Goal: Task Accomplishment & Management: Use online tool/utility

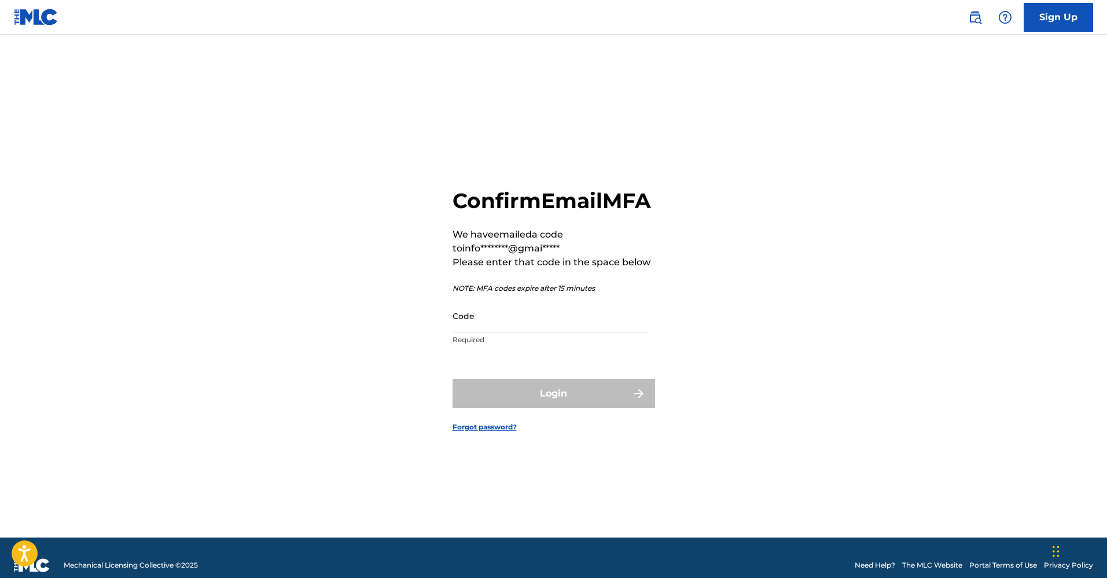
click at [478, 333] on input "Code" at bounding box center [550, 316] width 196 height 33
paste input "911998"
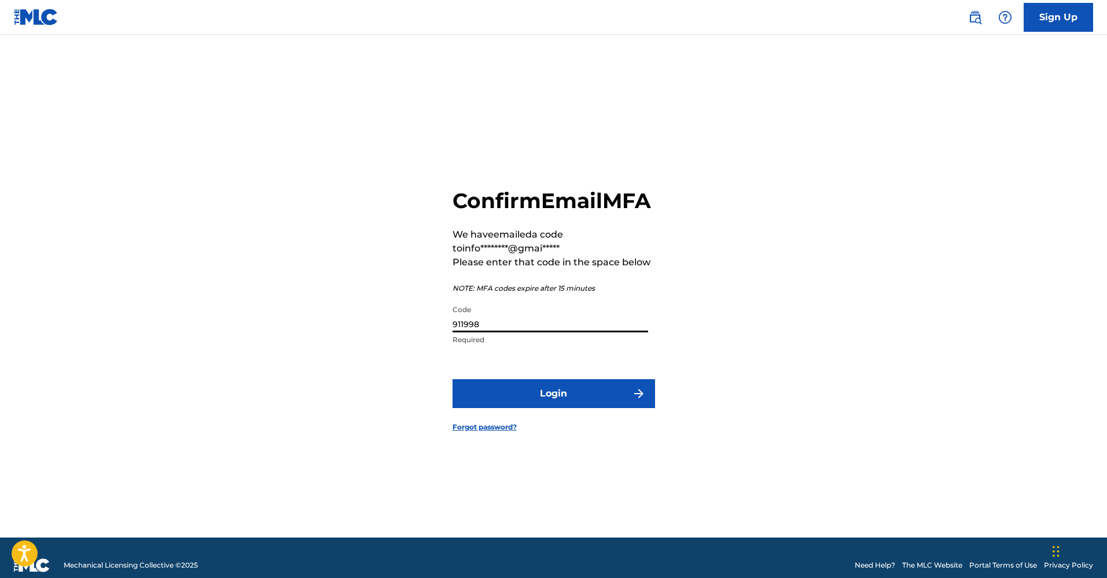
type input "911998"
click at [528, 408] on button "Login" at bounding box center [553, 393] width 202 height 29
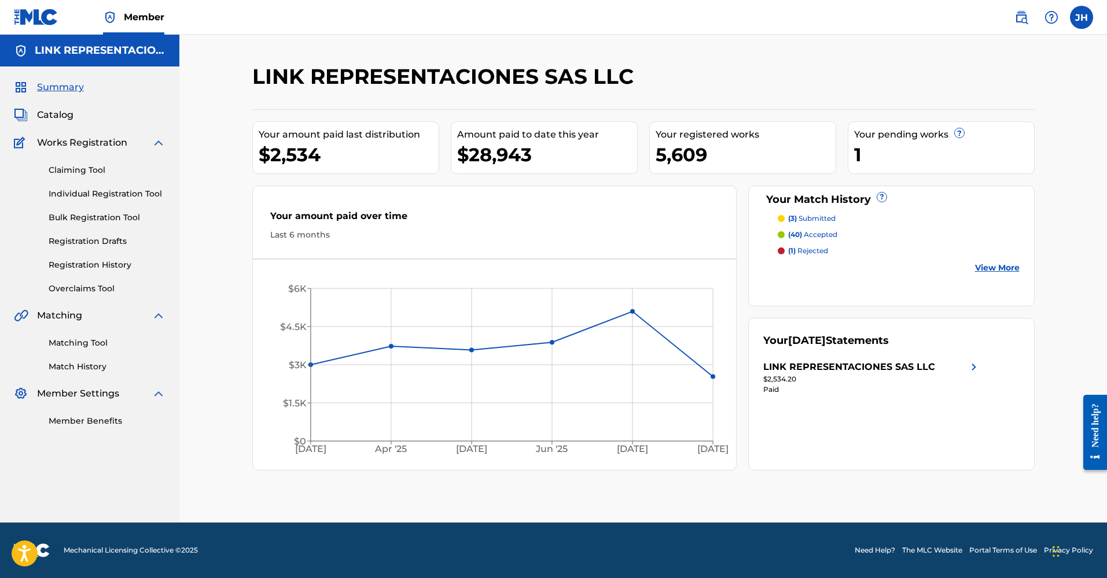
click at [65, 117] on span "Catalog" at bounding box center [55, 115] width 36 height 14
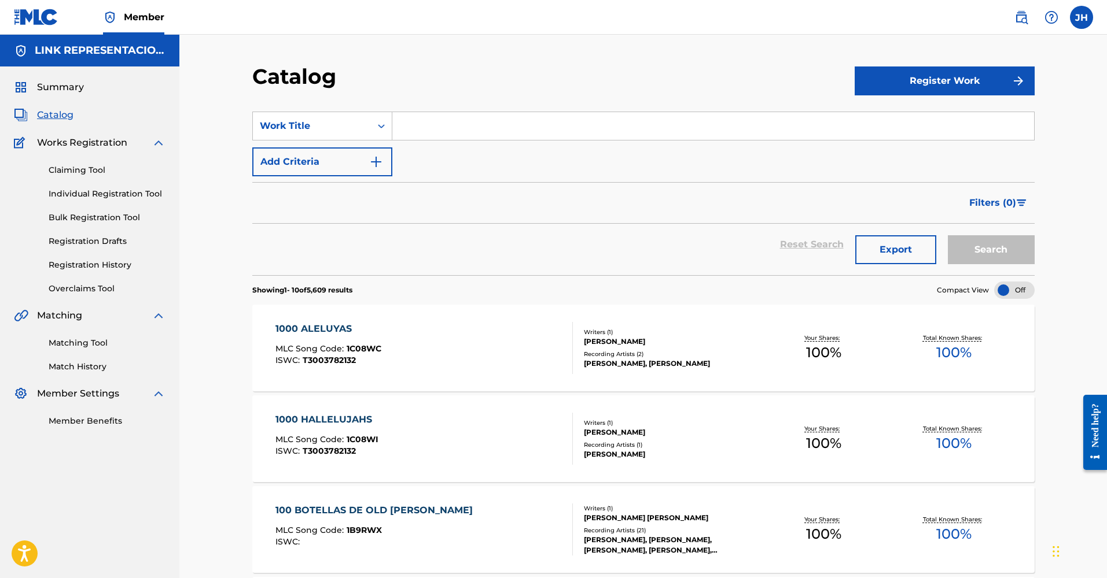
click at [921, 70] on button "Register Work" at bounding box center [944, 81] width 180 height 29
click at [920, 139] on link "By File Upload" at bounding box center [944, 146] width 180 height 28
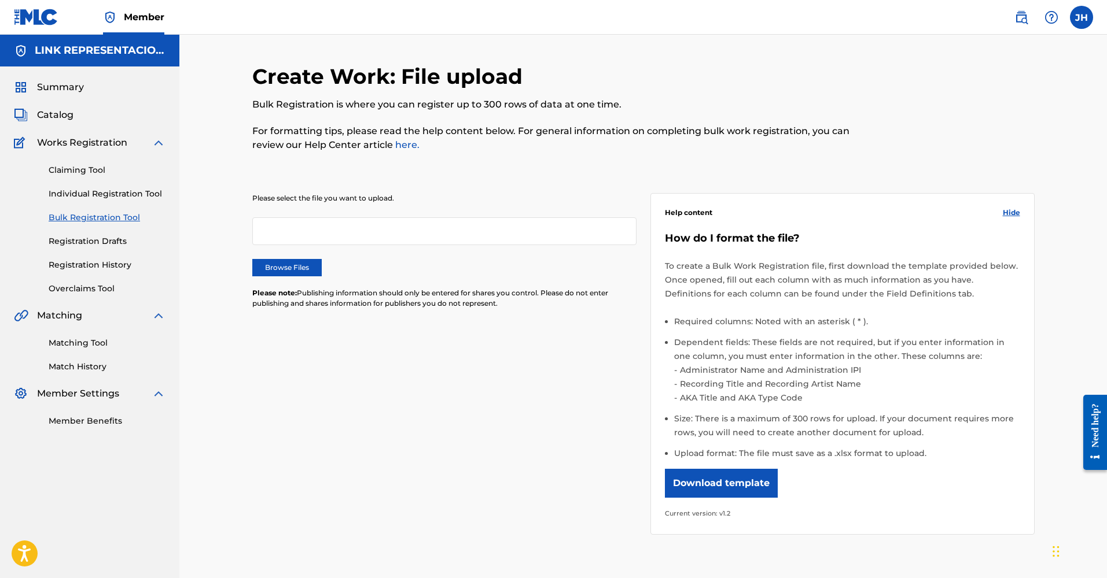
click at [710, 485] on button "Download template" at bounding box center [721, 483] width 113 height 29
click at [1020, 72] on div at bounding box center [944, 115] width 180 height 102
